Goal: Transaction & Acquisition: Register for event/course

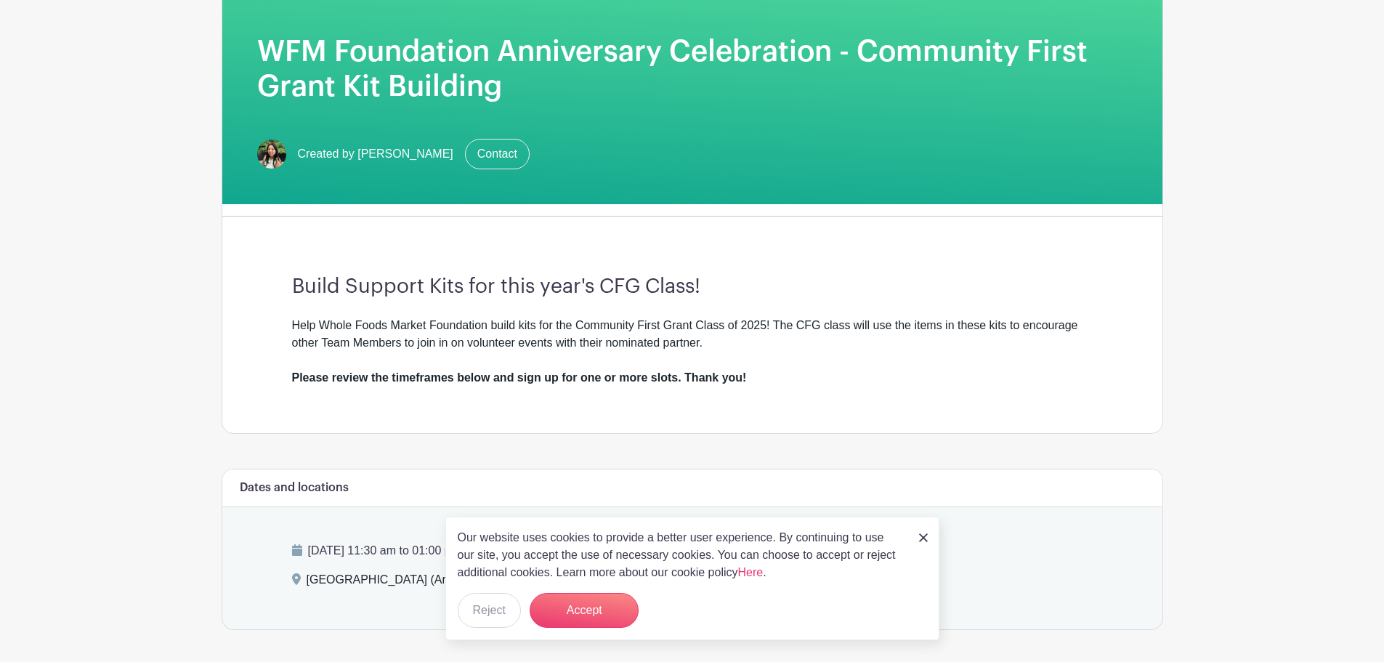
scroll to position [218, 0]
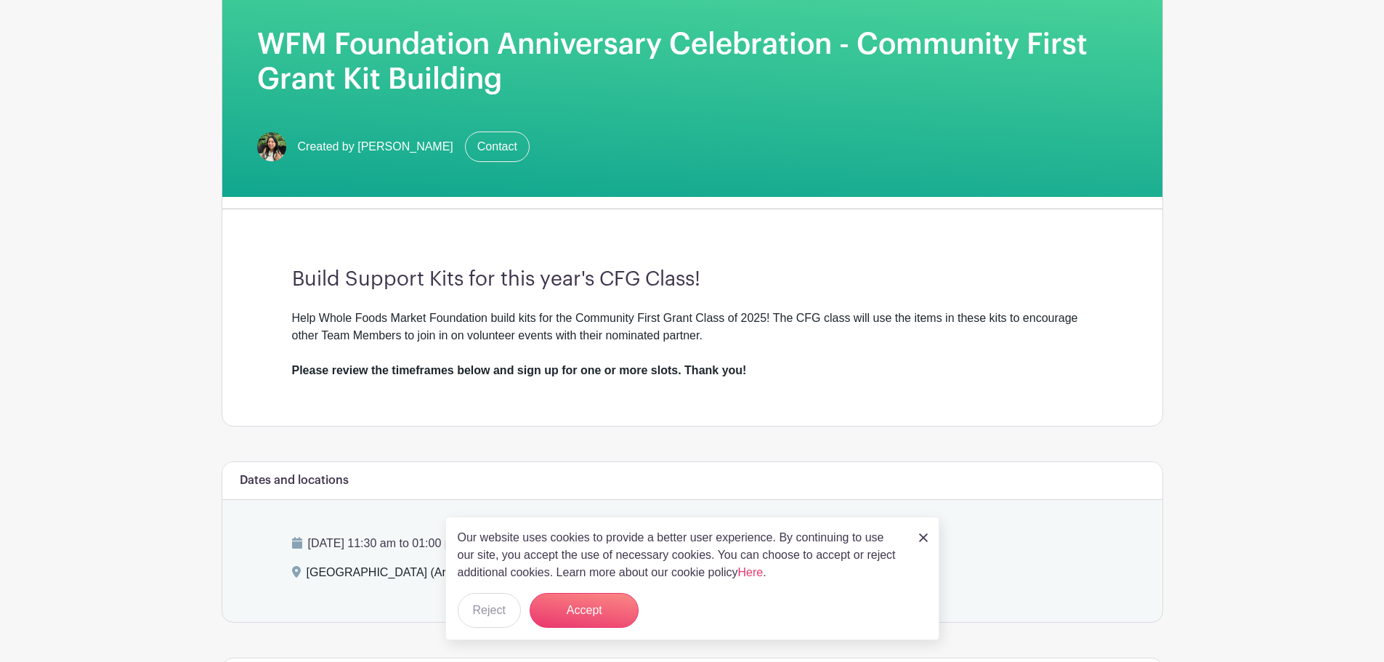
click at [919, 537] on img at bounding box center [923, 537] width 9 height 9
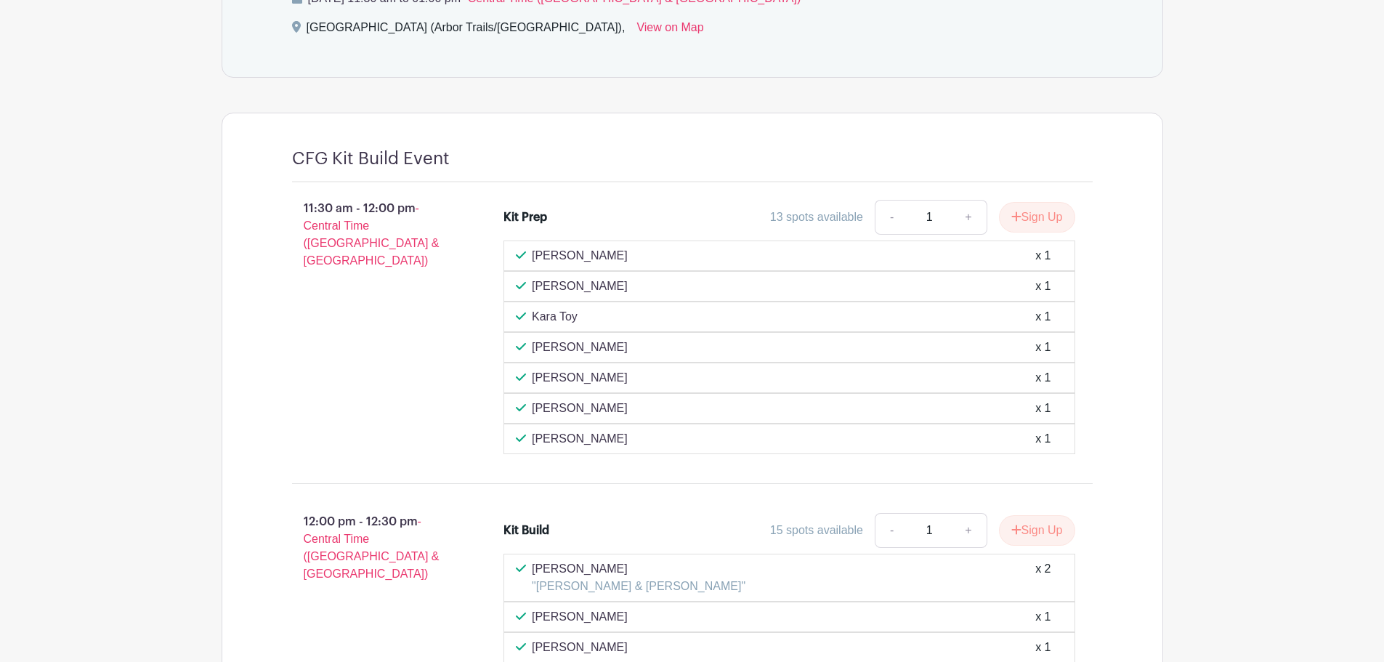
scroll to position [747, 0]
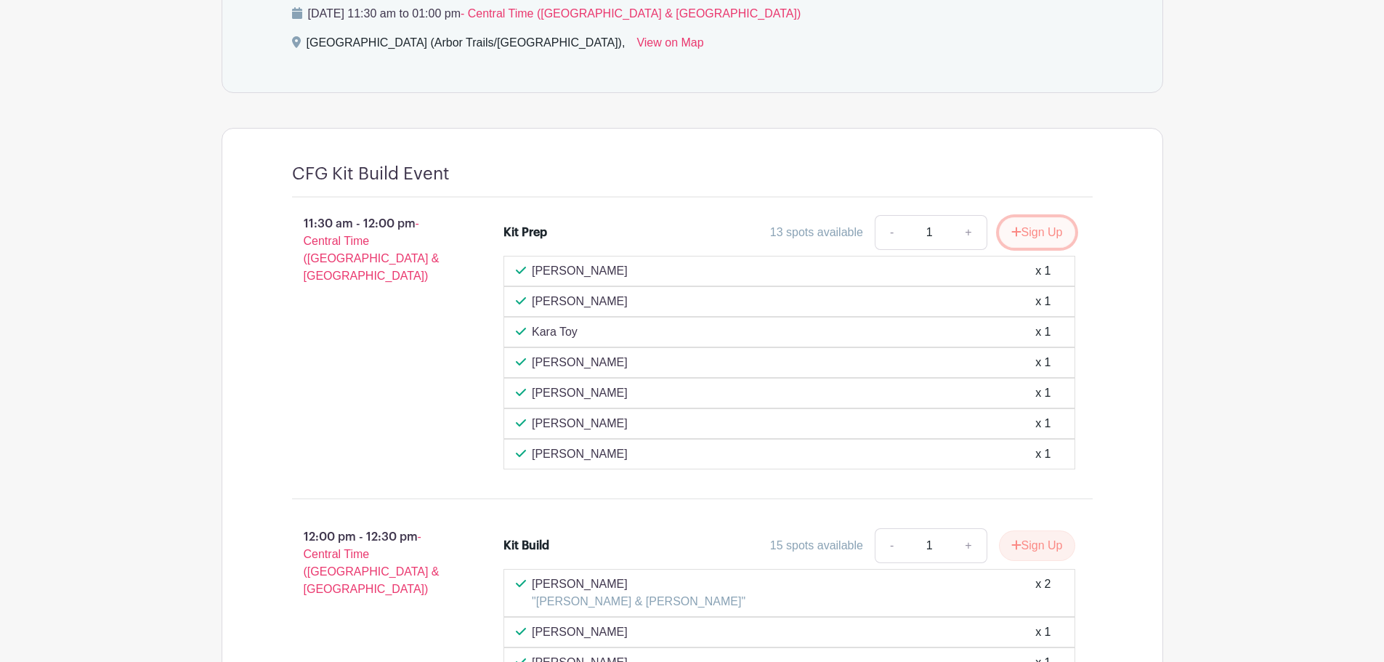
click at [1025, 237] on button "Sign Up" at bounding box center [1037, 232] width 76 height 31
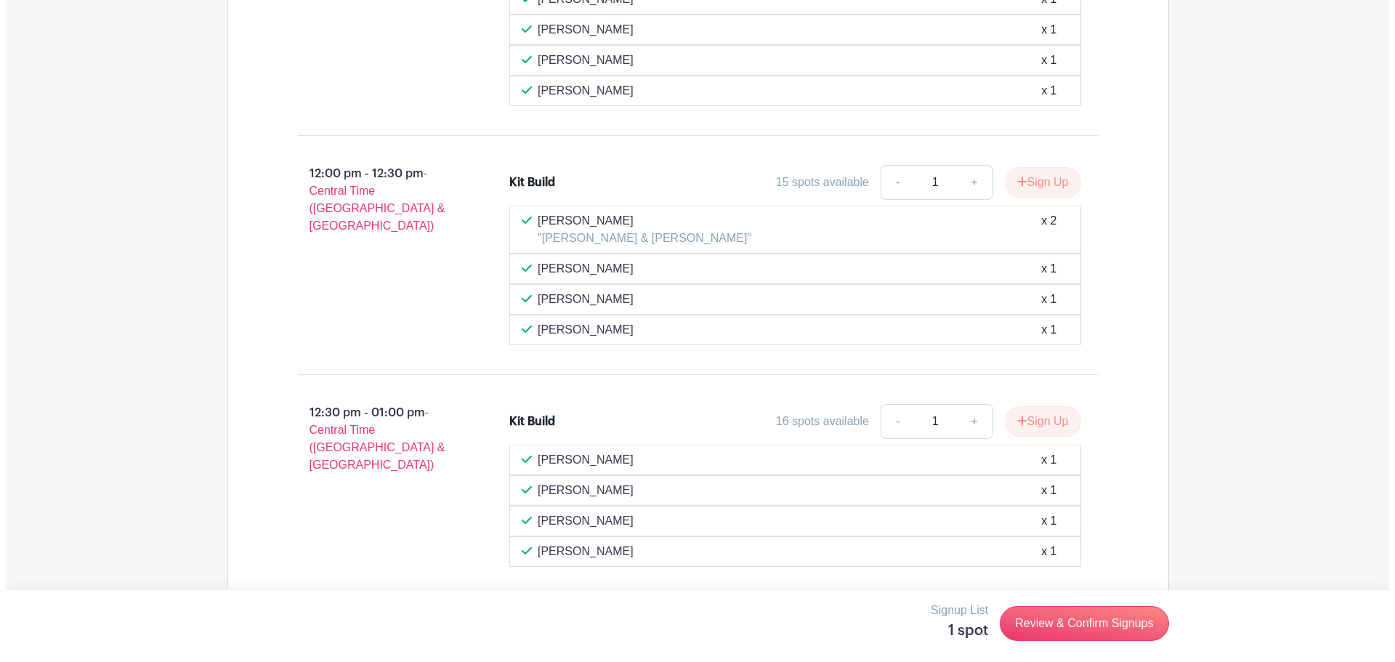
scroll to position [1183, 0]
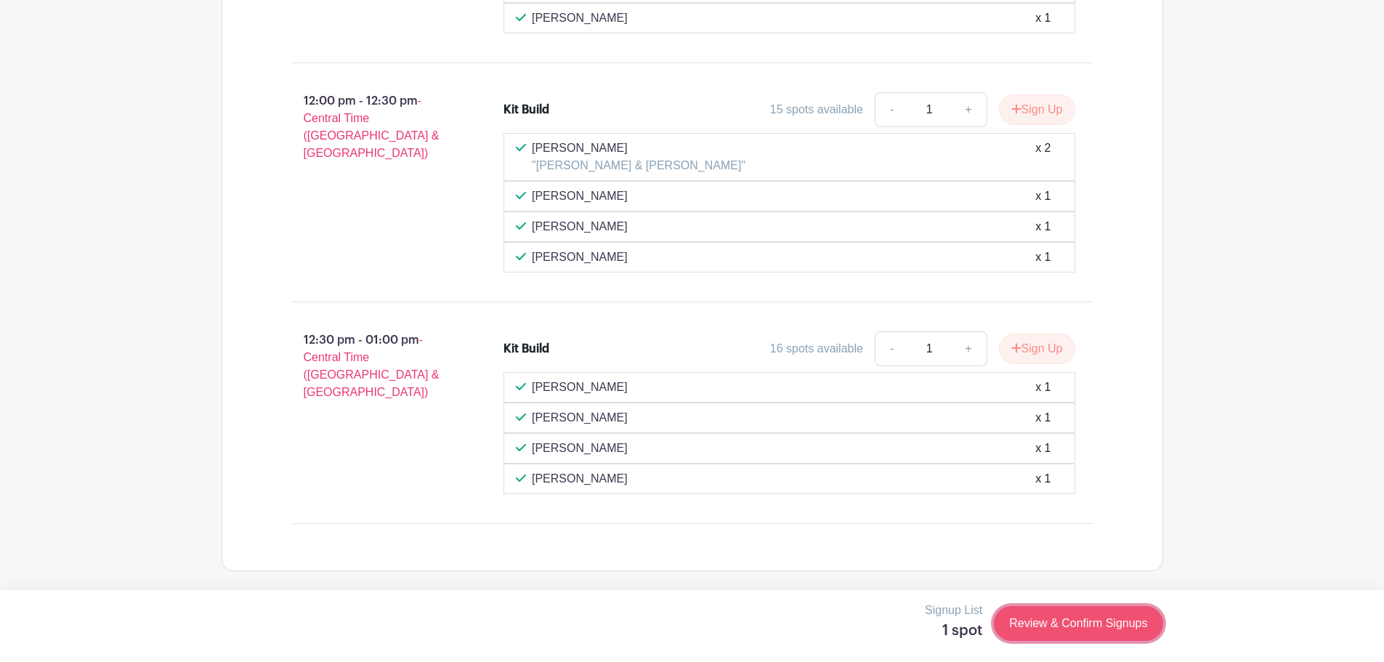
click at [1043, 628] on link "Review & Confirm Signups" at bounding box center [1078, 623] width 169 height 35
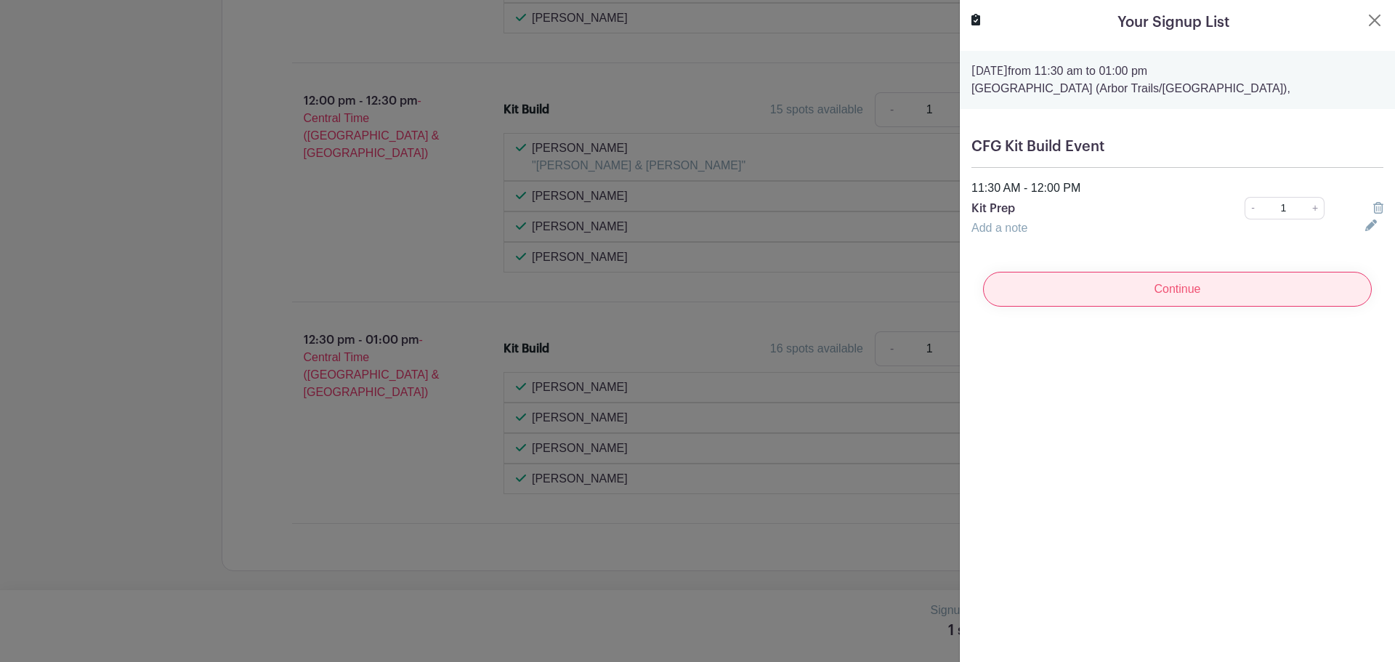
click at [1203, 283] on input "Continue" at bounding box center [1177, 289] width 389 height 35
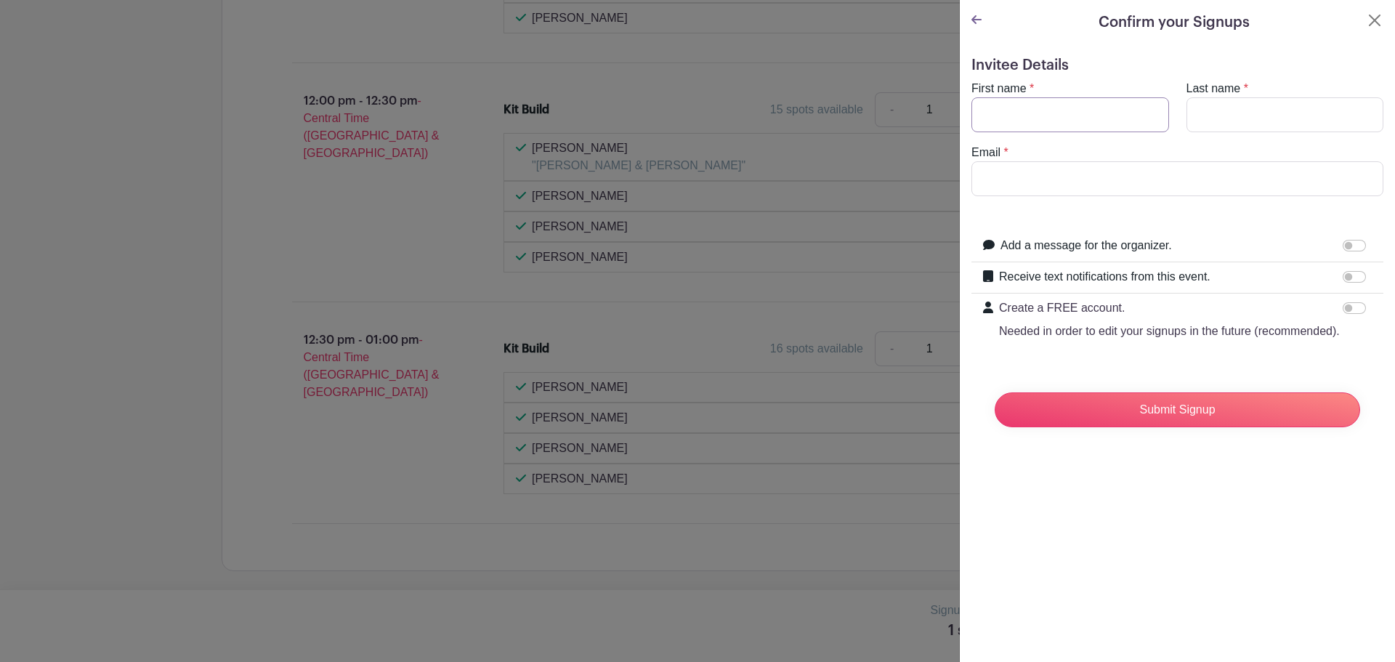
click at [1101, 129] on input "First name" at bounding box center [1070, 114] width 198 height 35
type input "[PERSON_NAME]"
click at [1201, 130] on input "Last name" at bounding box center [1285, 114] width 198 height 35
type input "[PERSON_NAME]"
click at [1204, 167] on input "Email" at bounding box center [1177, 178] width 412 height 35
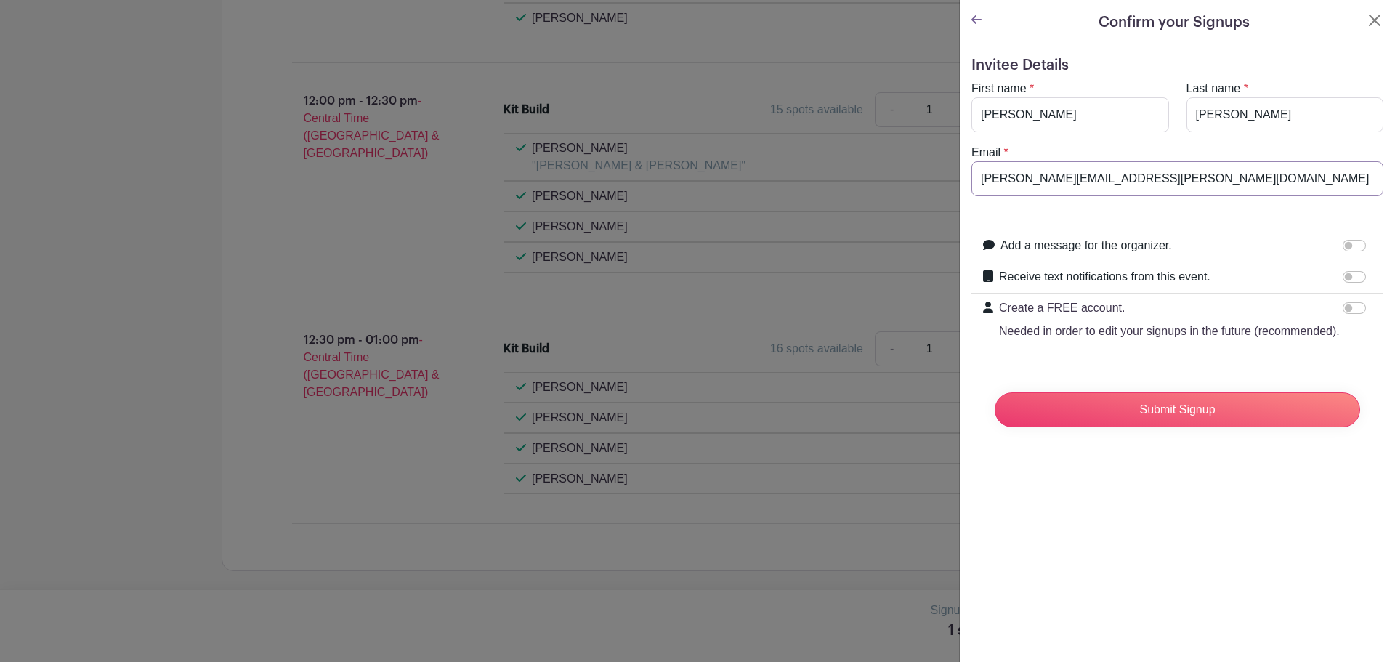
type input "[PERSON_NAME][EMAIL_ADDRESS][PERSON_NAME][DOMAIN_NAME]"
click at [1172, 181] on input "[PERSON_NAME][EMAIL_ADDRESS][PERSON_NAME][DOMAIN_NAME]" at bounding box center [1177, 178] width 412 height 35
click at [1193, 427] on input "Submit Signup" at bounding box center [1176, 409] width 365 height 35
